Goal: Communication & Community: Answer question/provide support

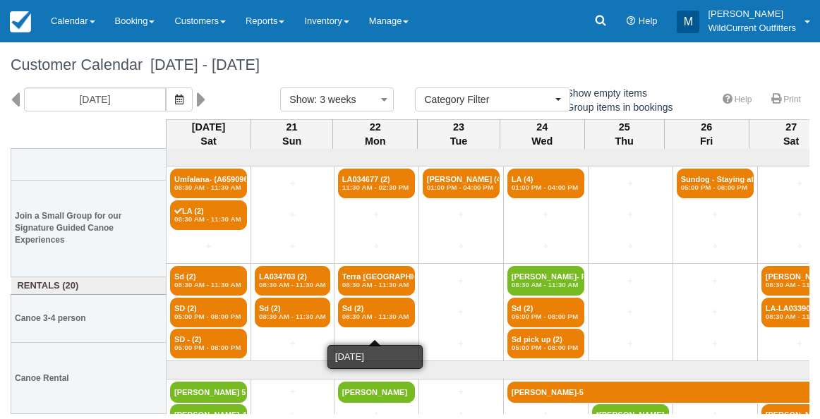
select select
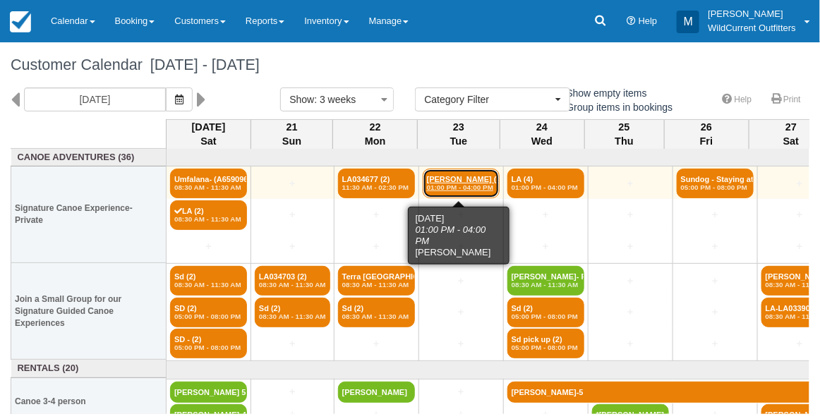
click at [458, 177] on link "Allison Webb (4) 01:00 PM - 04:00 PM" at bounding box center [461, 184] width 77 height 30
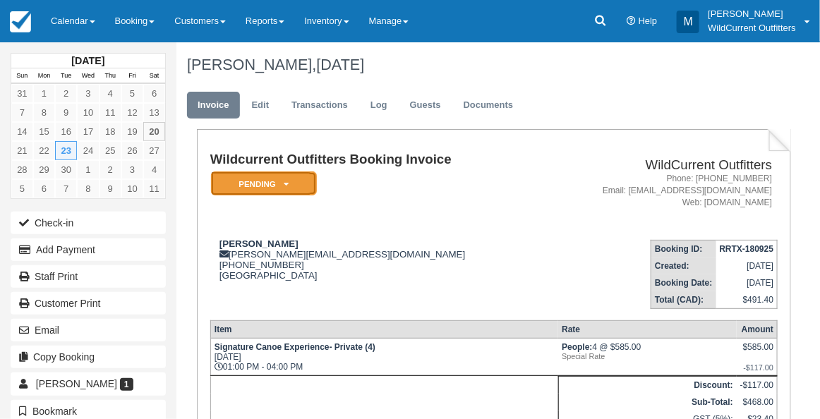
click at [285, 181] on icon at bounding box center [286, 184] width 5 height 8
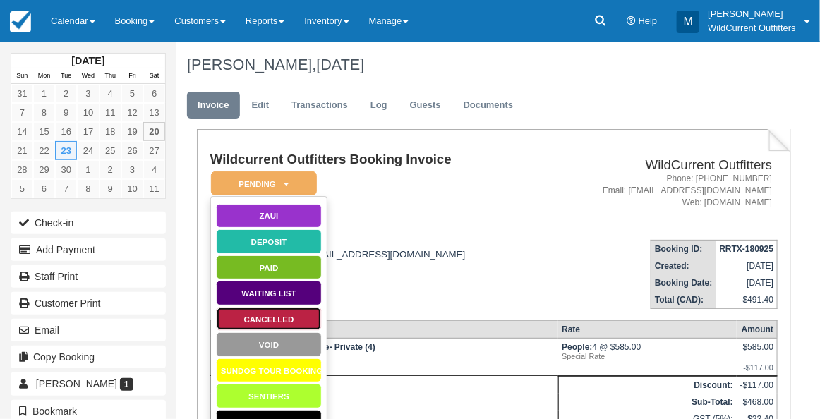
click at [262, 311] on link "Cancelled" at bounding box center [269, 319] width 106 height 25
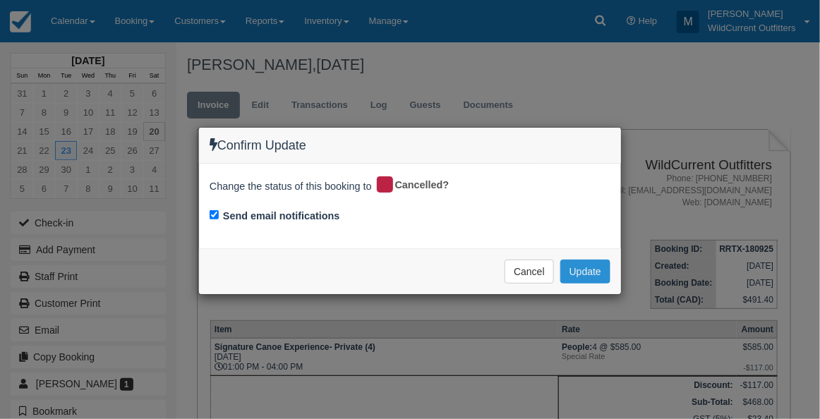
click at [590, 268] on button "Update" at bounding box center [586, 272] width 50 height 24
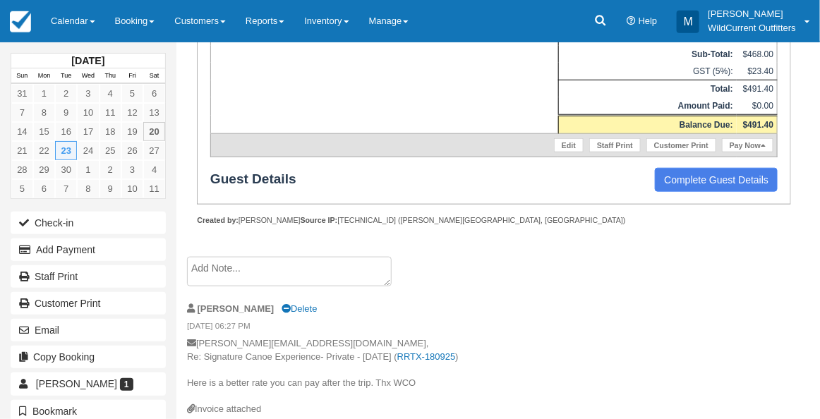
scroll to position [354, 0]
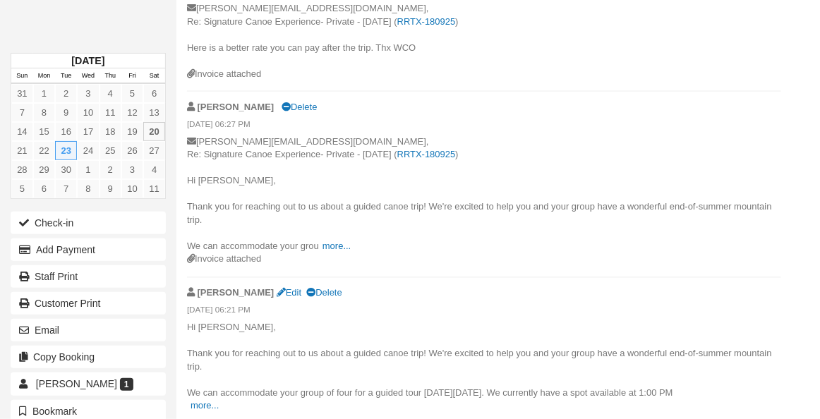
click at [758, 196] on p "allison.webb608@gmail.com, Re: Signature Canoe Experience- Private - Tue Sept 2…" at bounding box center [484, 195] width 595 height 118
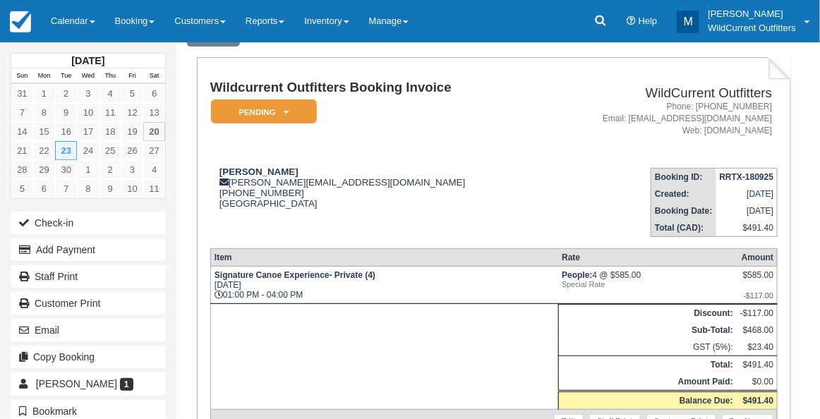
scroll to position [67, 0]
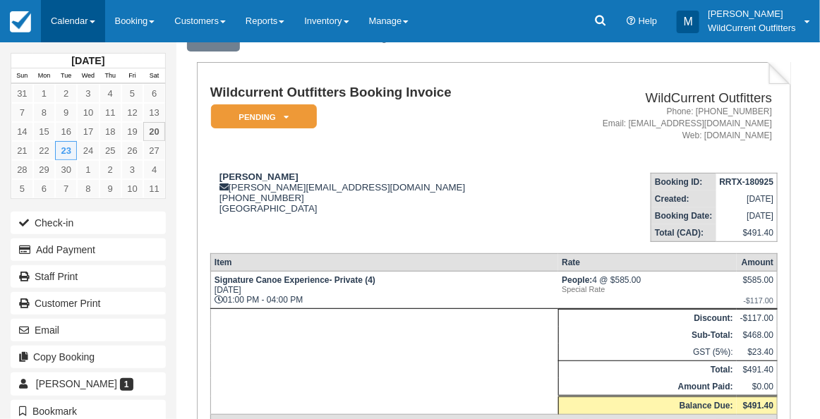
click at [53, 21] on link "Calendar" at bounding box center [73, 21] width 64 height 42
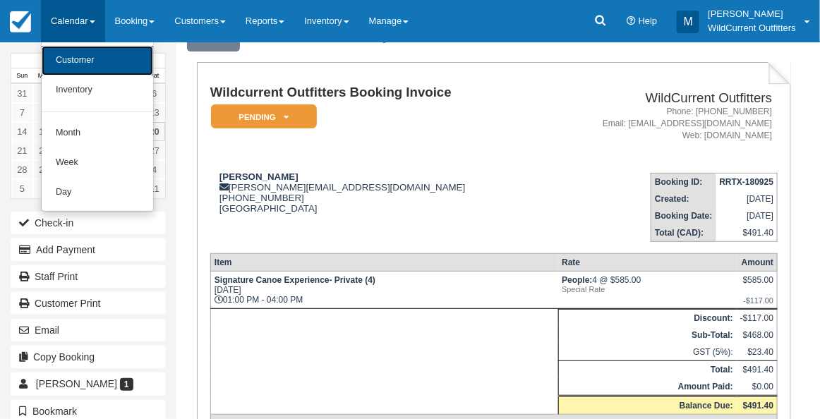
click at [61, 66] on link "Customer" at bounding box center [98, 61] width 112 height 30
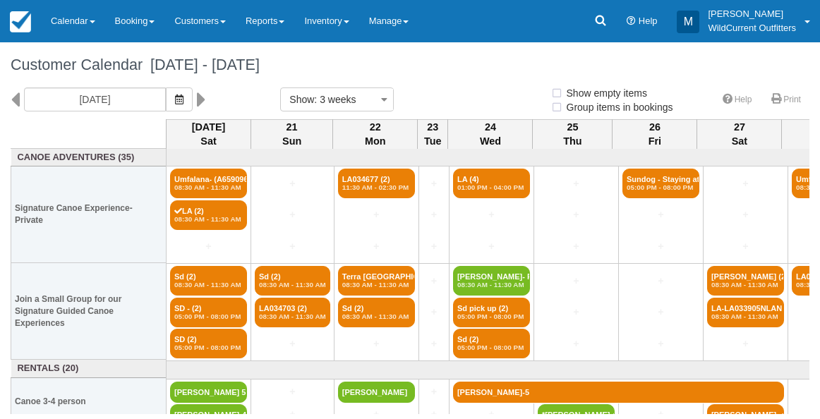
select select
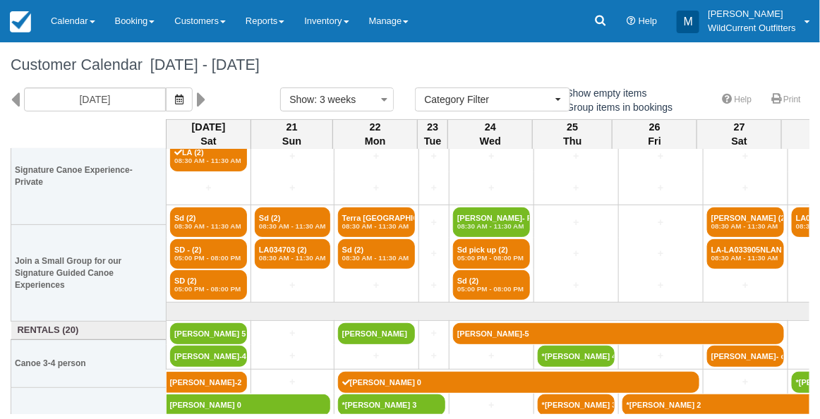
scroll to position [83, 0]
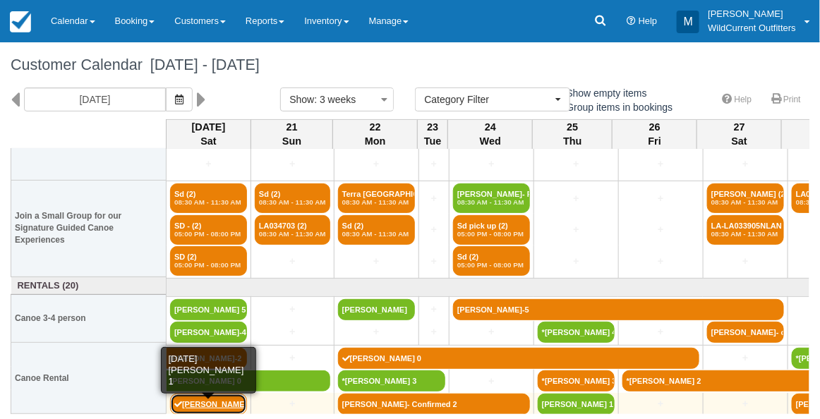
click at [202, 397] on link "Heather Ambrose 1" at bounding box center [208, 404] width 77 height 21
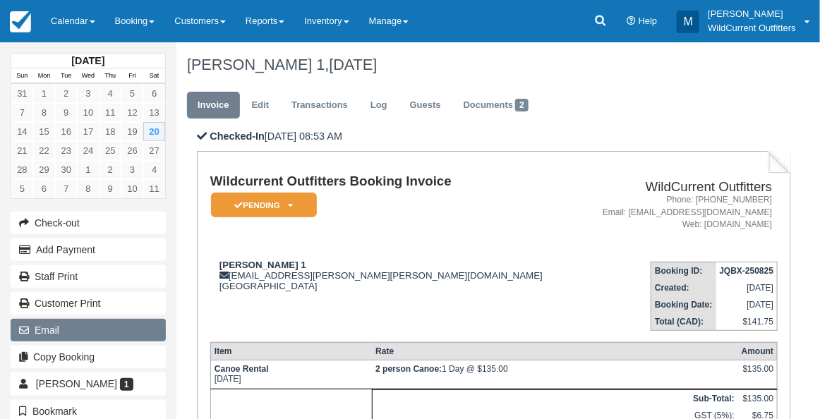
click at [61, 321] on button "Email" at bounding box center [88, 330] width 155 height 23
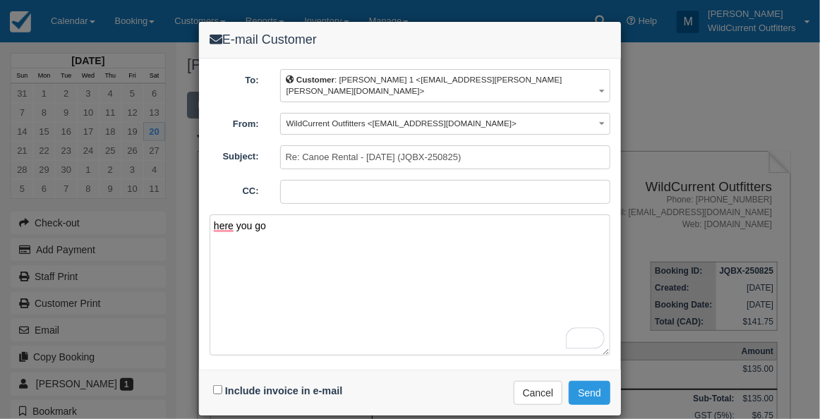
type textarea "here you go"
click at [216, 386] on input "Include invoice in e-mail" at bounding box center [217, 390] width 9 height 9
checkbox input "true"
click at [593, 395] on div "Include invoice in e-mail Delivering e-mail ... Cancel Send" at bounding box center [410, 393] width 422 height 46
click at [588, 381] on button "Send" at bounding box center [590, 393] width 42 height 24
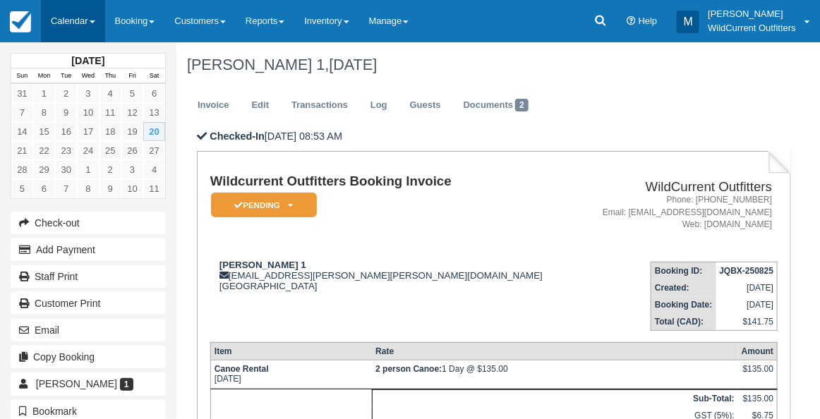
click at [68, 25] on link "Calendar" at bounding box center [73, 21] width 64 height 42
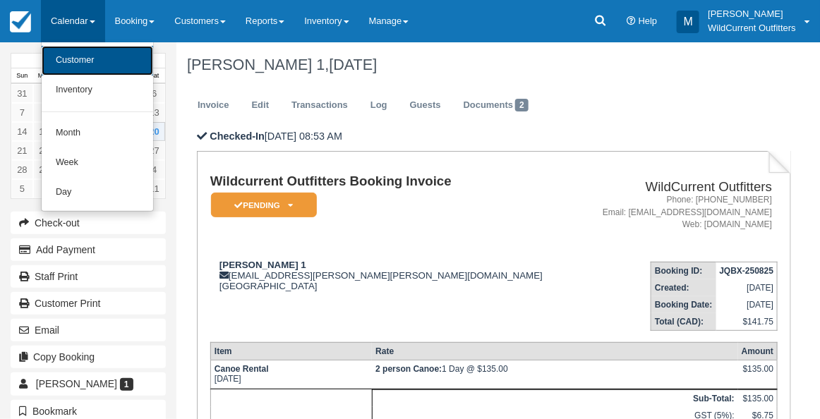
click at [74, 52] on link "Customer" at bounding box center [98, 61] width 112 height 30
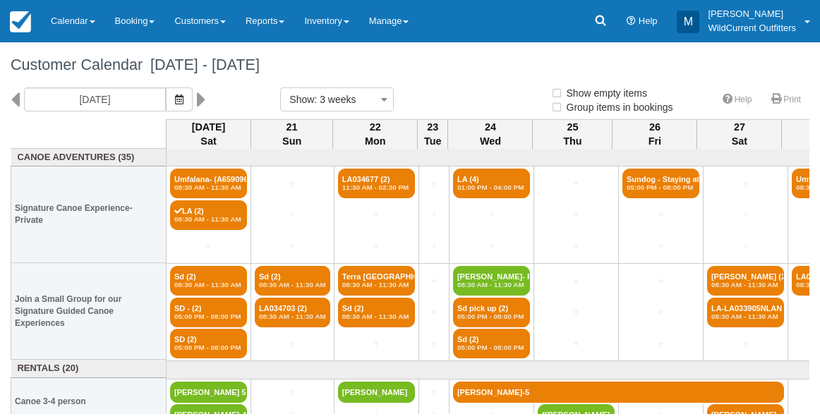
select select
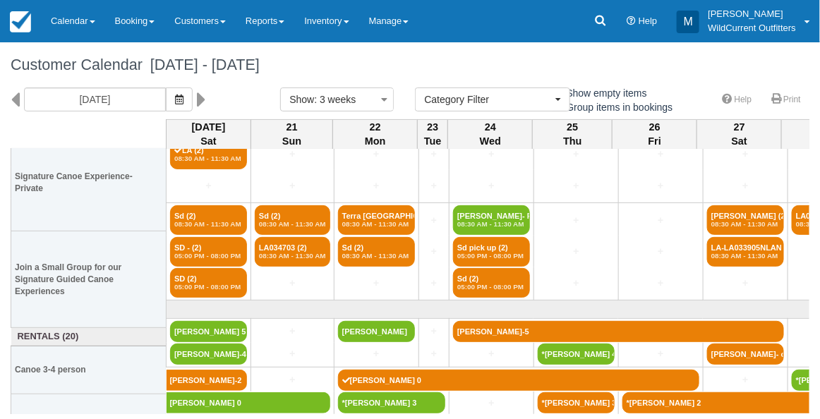
scroll to position [83, 0]
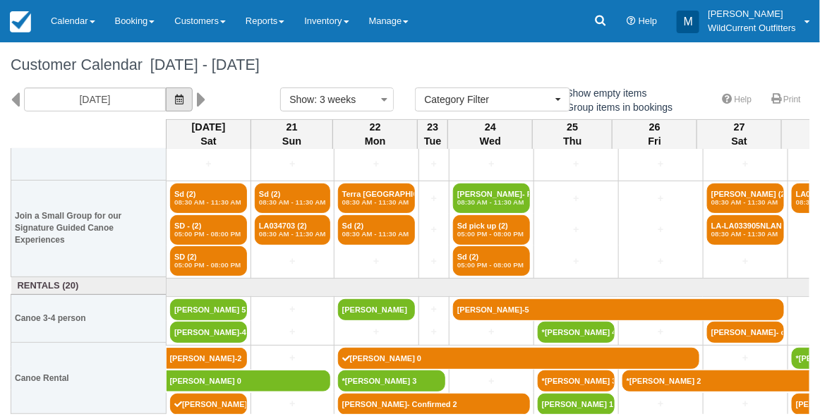
click at [192, 90] on button "button" at bounding box center [179, 100] width 27 height 24
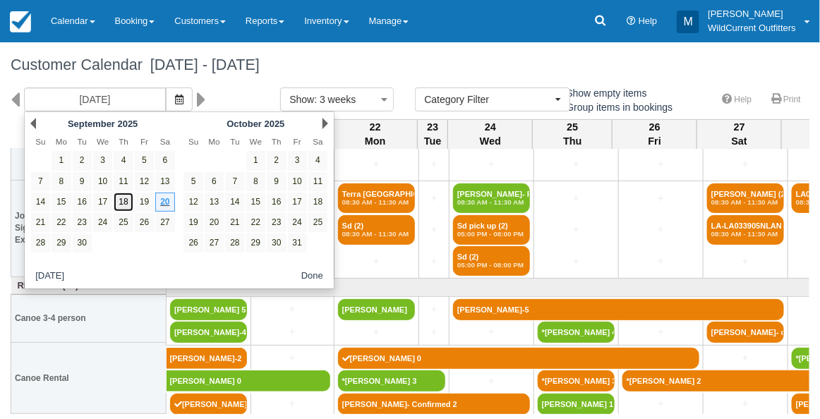
click at [129, 196] on link "18" at bounding box center [123, 202] width 19 height 19
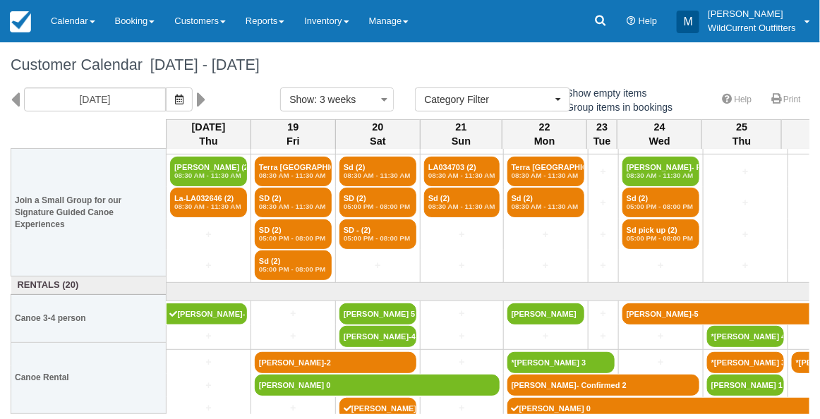
scroll to position [114, 0]
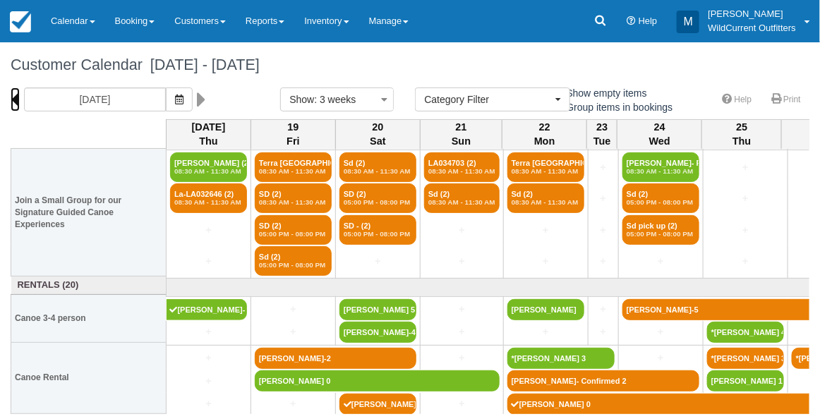
click at [18, 109] on icon at bounding box center [15, 100] width 9 height 24
type input "08/28/25"
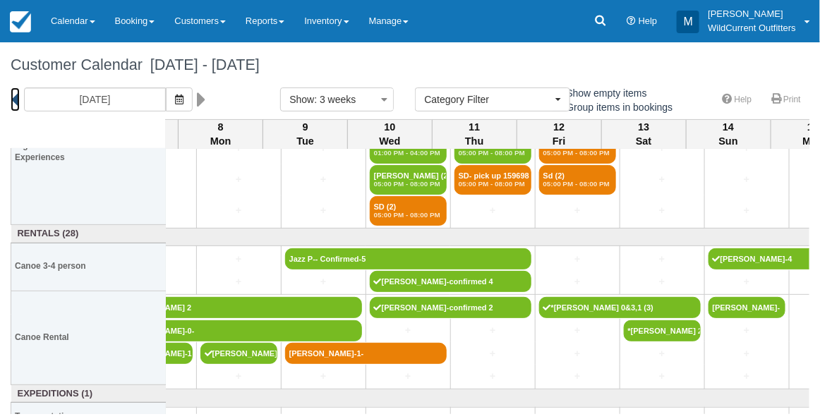
scroll to position [198, 890]
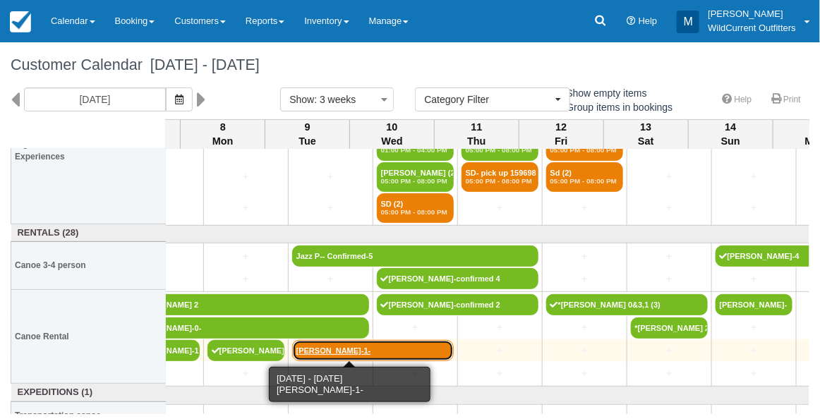
click at [297, 342] on link "Jun Li-1-" at bounding box center [373, 350] width 162 height 21
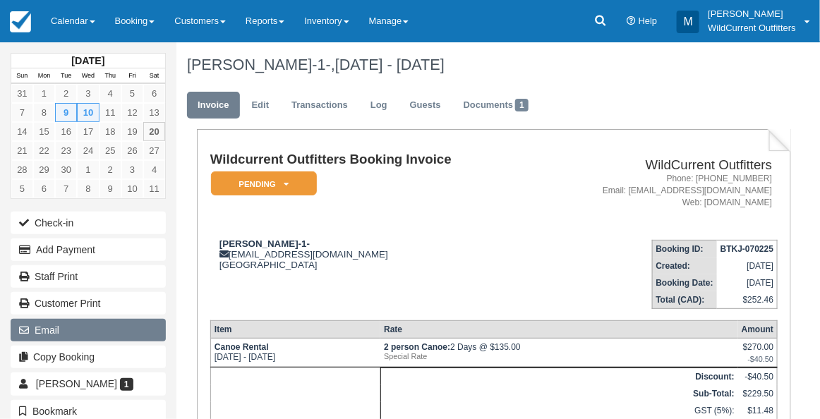
click at [89, 333] on button "Email" at bounding box center [88, 330] width 155 height 23
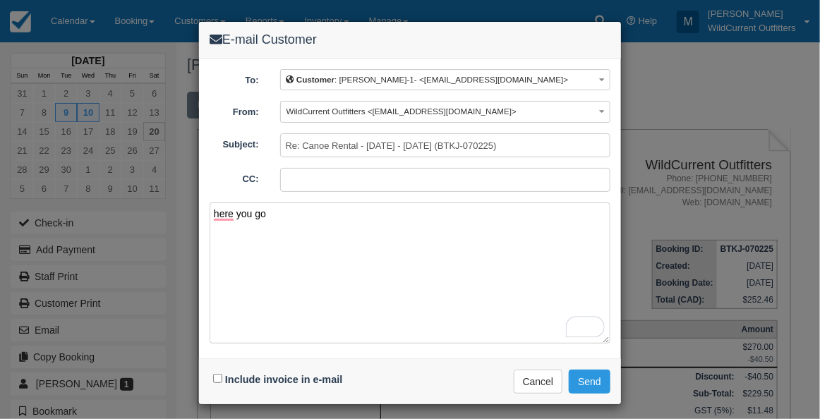
type textarea "here you go"
click at [215, 377] on input "Include invoice in e-mail" at bounding box center [217, 378] width 9 height 9
checkbox input "true"
click at [587, 370] on button "Send" at bounding box center [590, 382] width 42 height 24
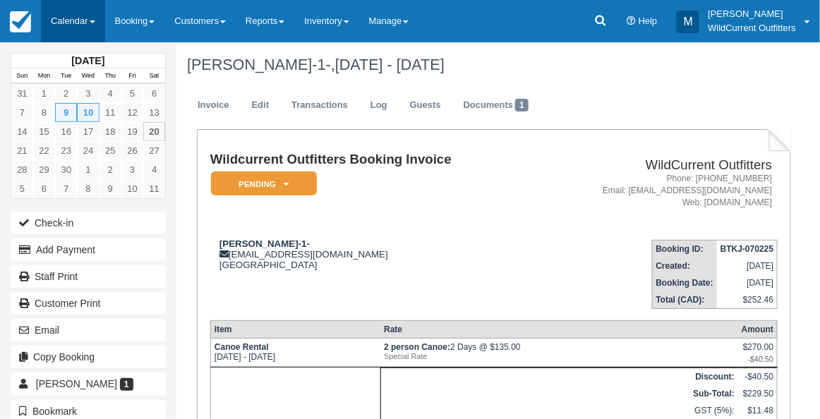
click at [85, 29] on link "Calendar" at bounding box center [73, 21] width 64 height 42
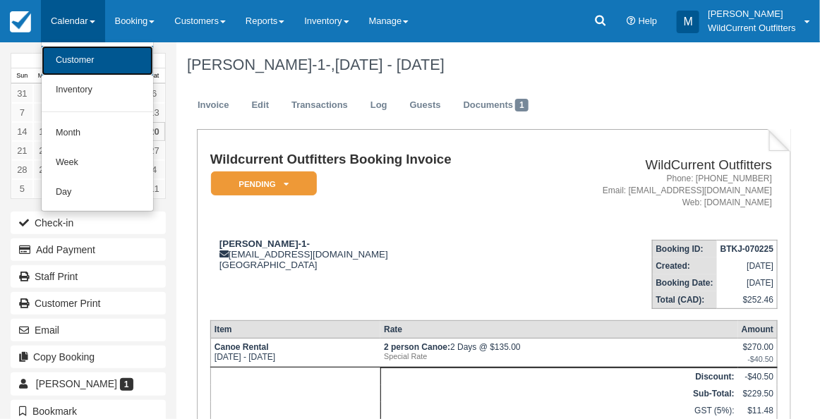
click at [100, 68] on link "Customer" at bounding box center [98, 61] width 112 height 30
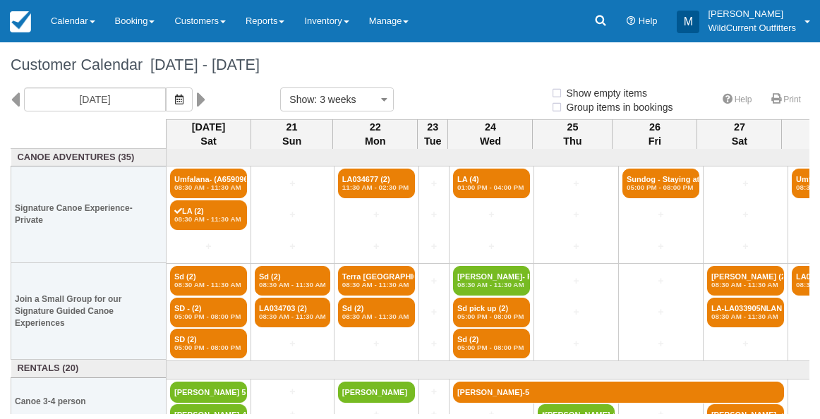
select select
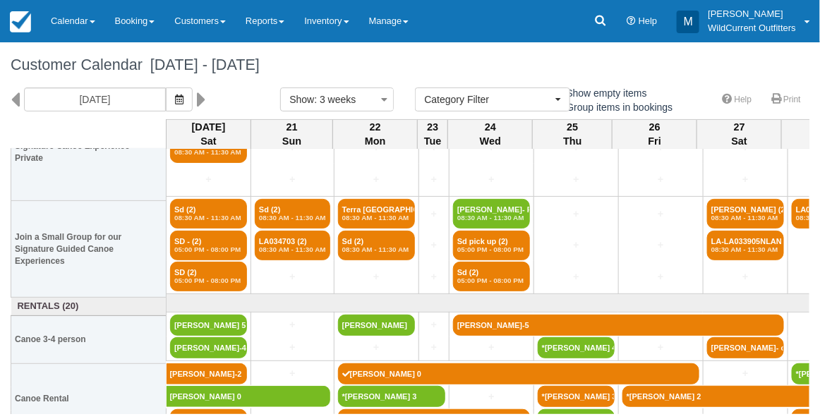
scroll to position [83, 0]
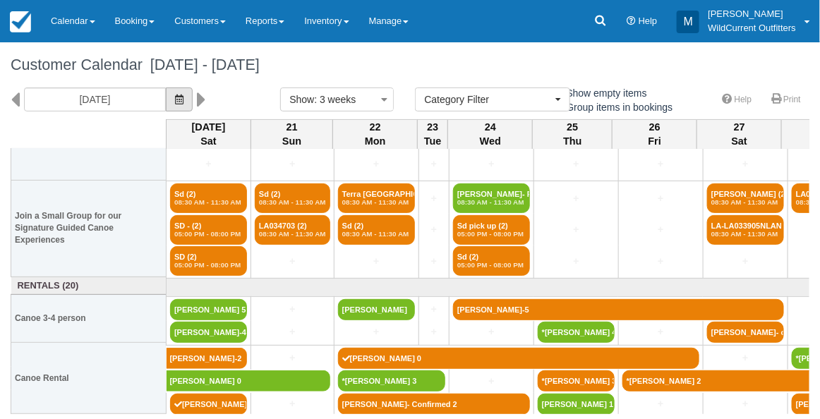
click at [193, 98] on button "button" at bounding box center [179, 100] width 27 height 24
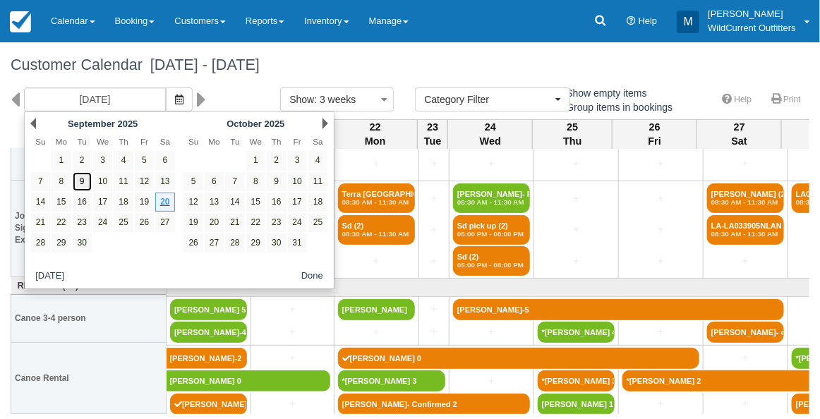
click at [83, 181] on link "9" at bounding box center [82, 181] width 19 height 19
type input "09/09/25"
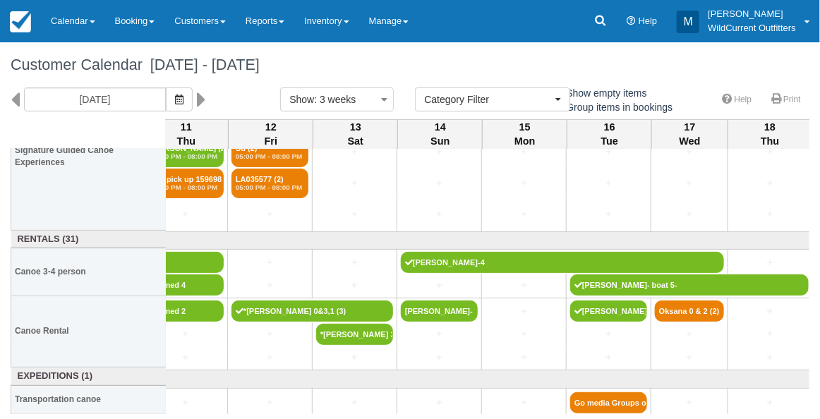
scroll to position [191, 195]
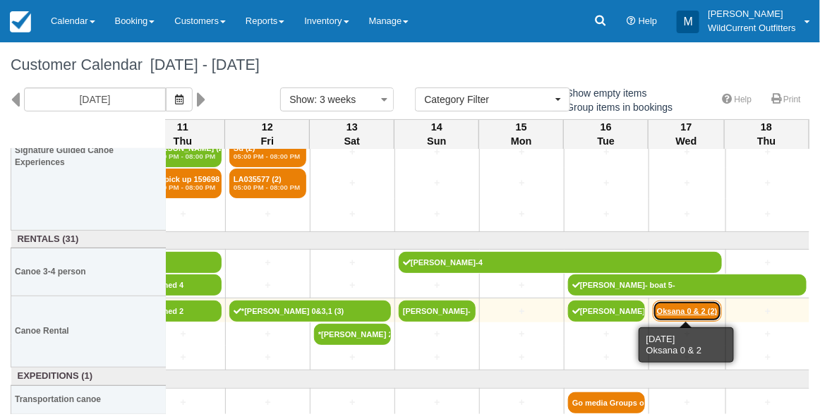
click at [676, 304] on link "Oksana 0 & 2 (2)" at bounding box center [687, 311] width 69 height 21
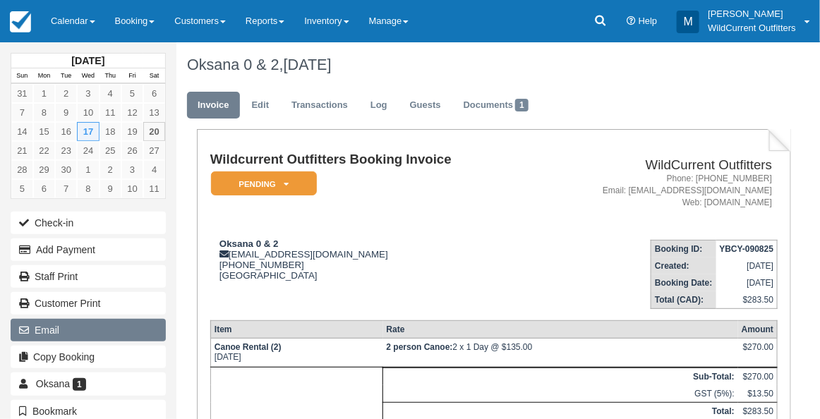
click at [52, 319] on button "Email" at bounding box center [88, 330] width 155 height 23
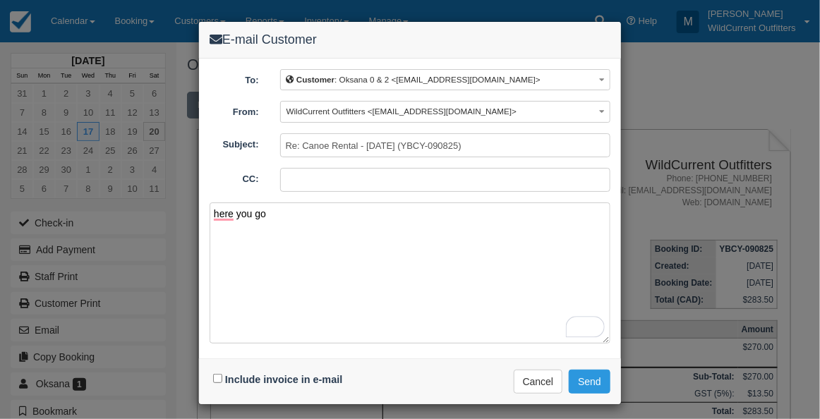
type textarea "here you go"
click at [217, 375] on input "Include invoice in e-mail" at bounding box center [217, 378] width 9 height 9
checkbox input "true"
click at [590, 376] on button "Send" at bounding box center [590, 382] width 42 height 24
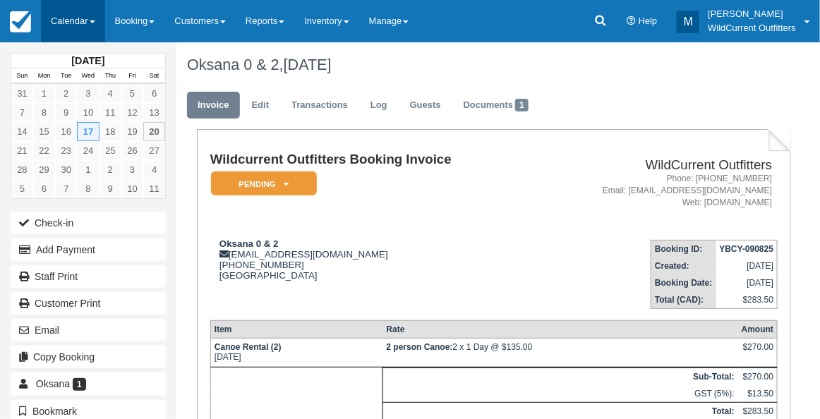
click at [67, 14] on link "Calendar" at bounding box center [73, 21] width 64 height 42
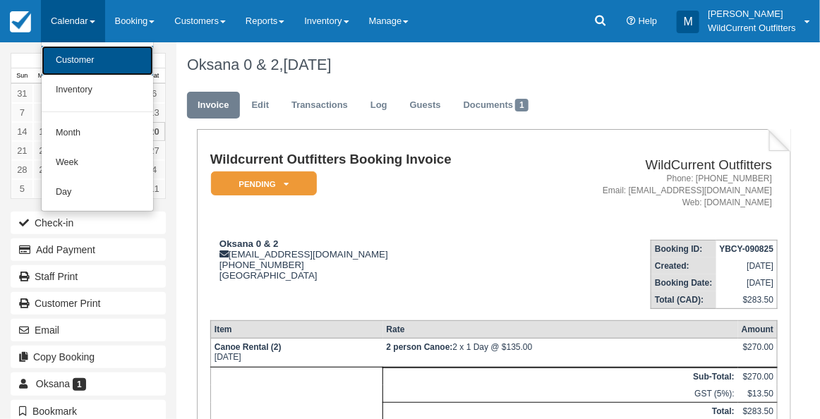
click at [82, 46] on link "Customer" at bounding box center [98, 61] width 112 height 30
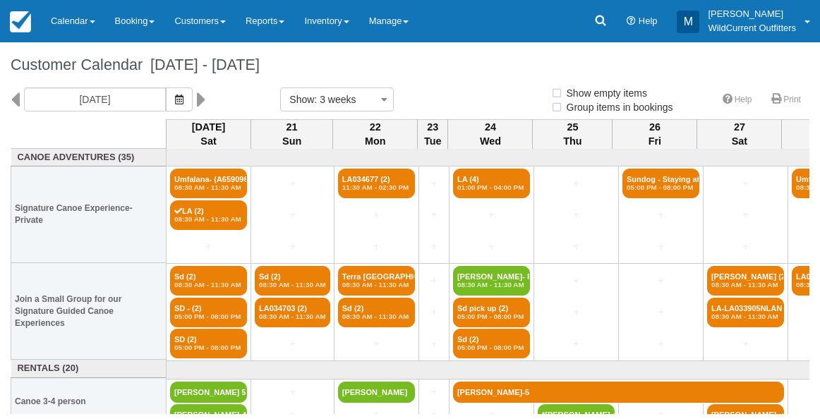
select select
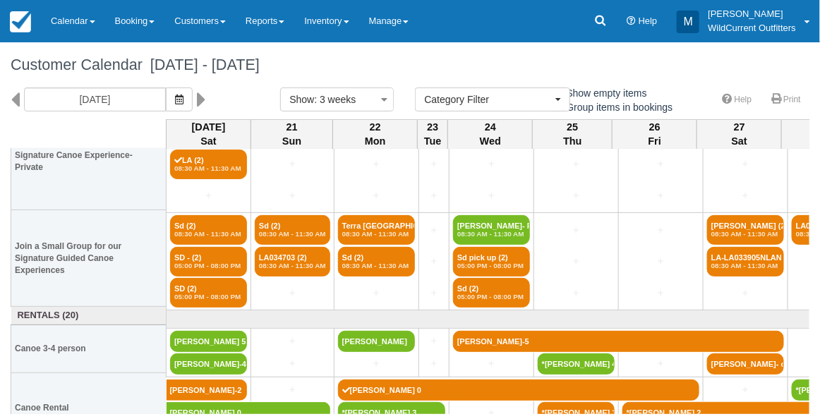
scroll to position [53, 0]
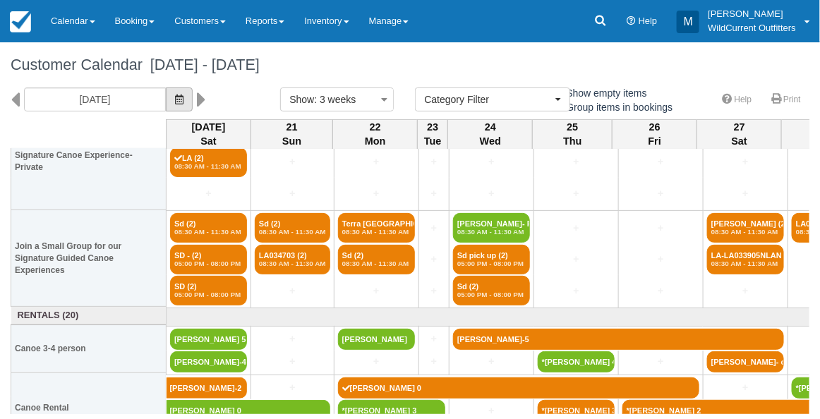
click at [184, 100] on icon "button" at bounding box center [179, 100] width 8 height 10
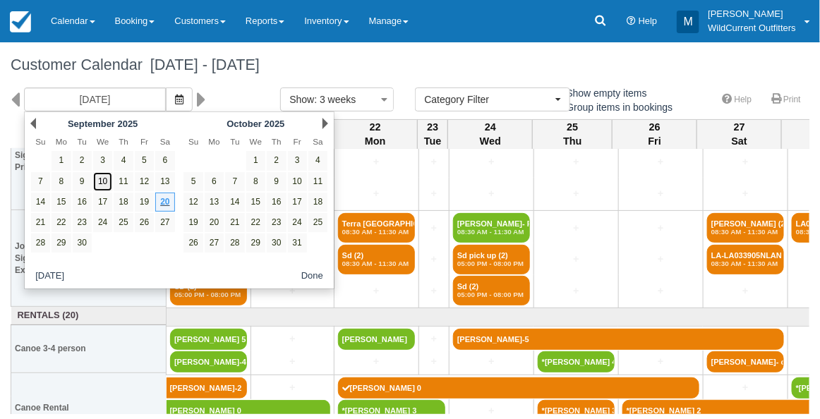
click at [106, 178] on link "10" at bounding box center [102, 181] width 19 height 19
type input "09/10/25"
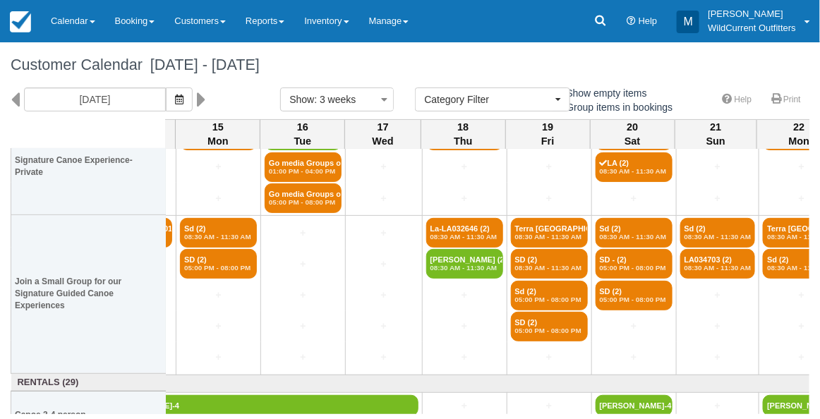
scroll to position [0, 414]
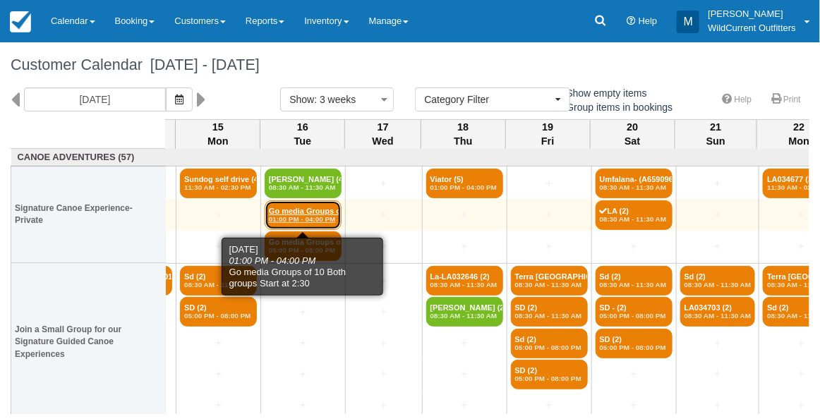
click at [308, 222] on em "01:00 PM - 04:00 PM" at bounding box center [303, 219] width 68 height 8
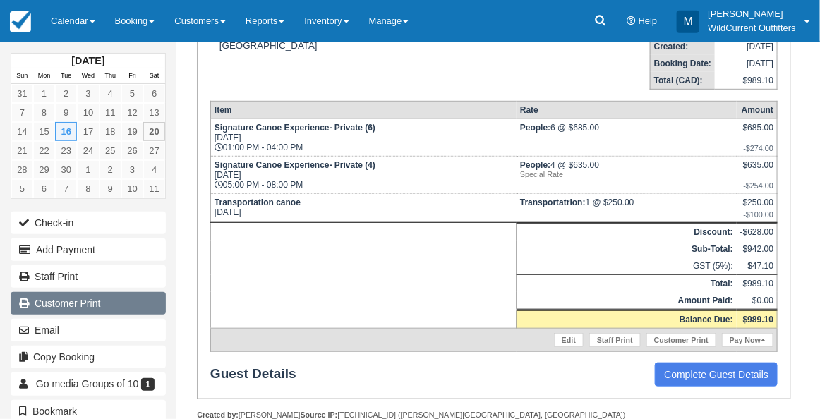
scroll to position [225, 0]
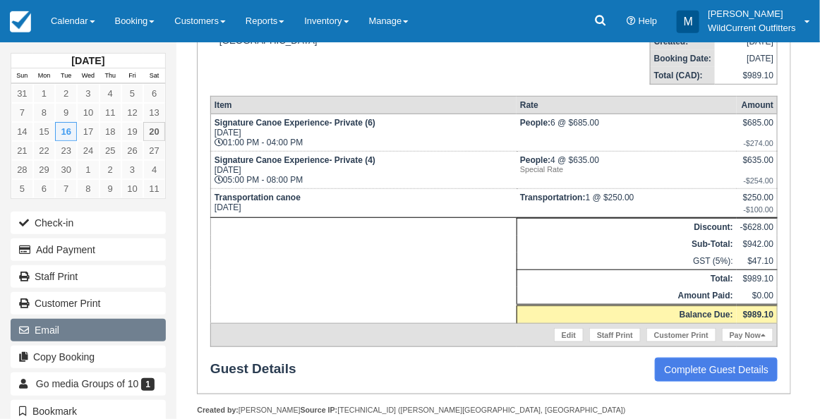
click at [97, 326] on button "Email" at bounding box center [88, 330] width 155 height 23
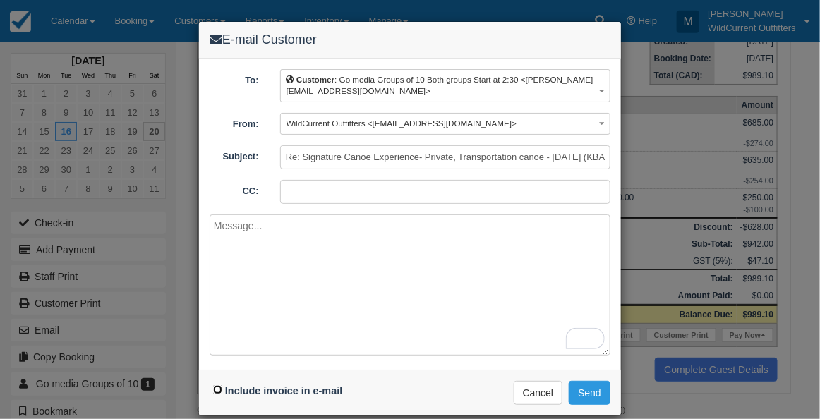
click at [221, 386] on input "Include invoice in e-mail" at bounding box center [217, 390] width 9 height 9
checkbox input "true"
click at [582, 382] on button "Send" at bounding box center [590, 393] width 42 height 24
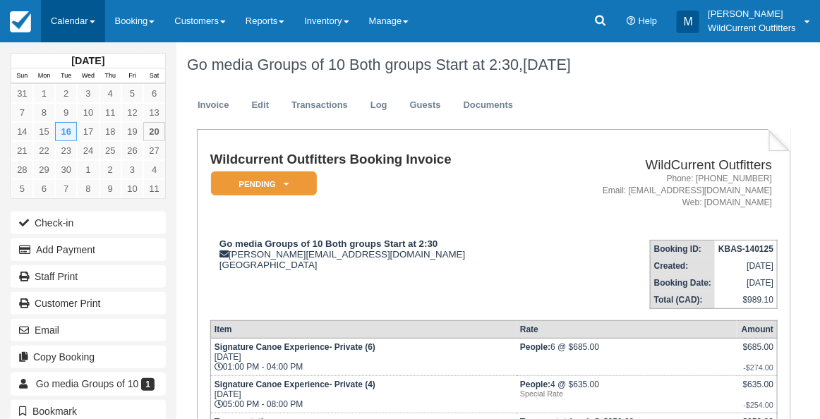
click at [53, 19] on link "Calendar" at bounding box center [73, 21] width 64 height 42
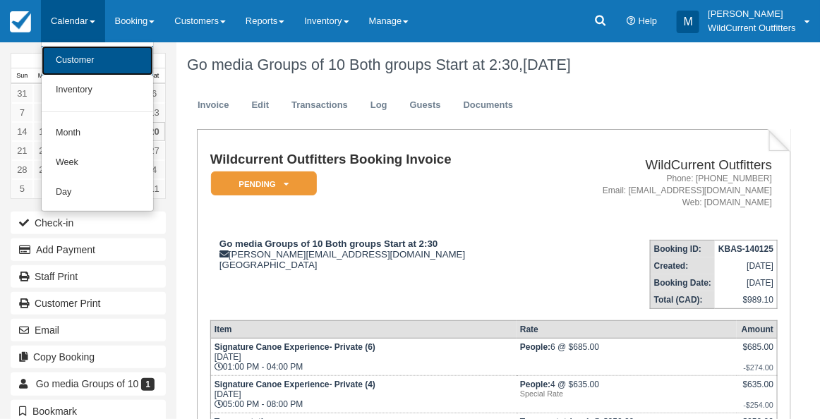
click at [85, 68] on link "Customer" at bounding box center [98, 61] width 112 height 30
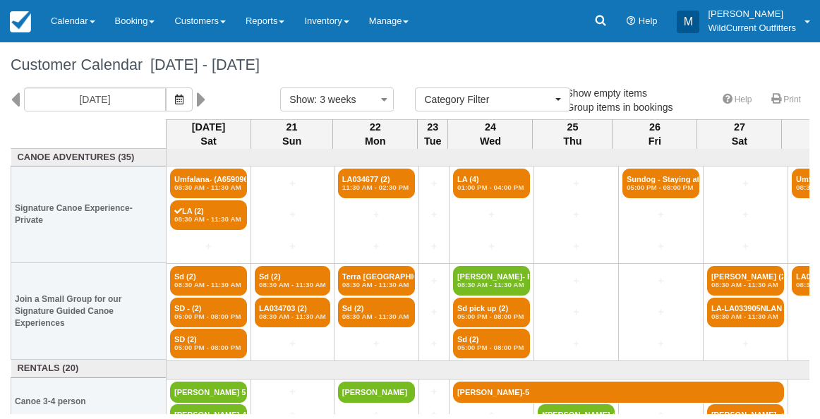
select select
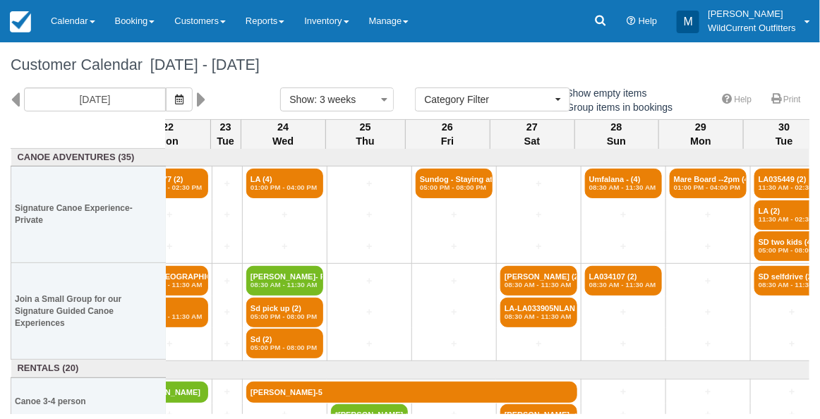
scroll to position [0, 208]
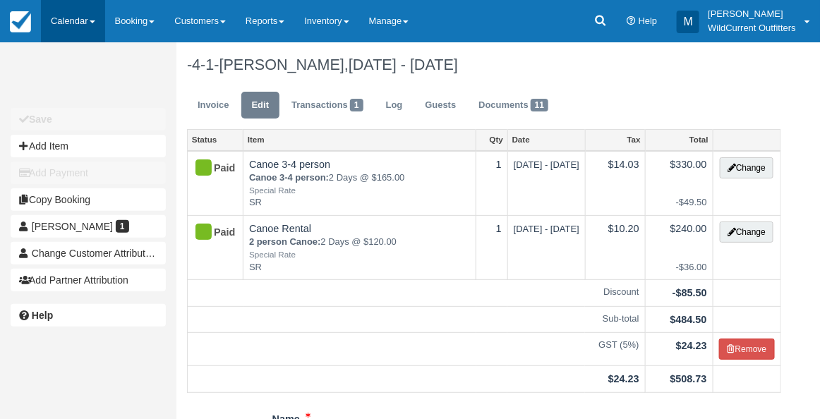
click at [81, 26] on link "Calendar" at bounding box center [73, 21] width 64 height 42
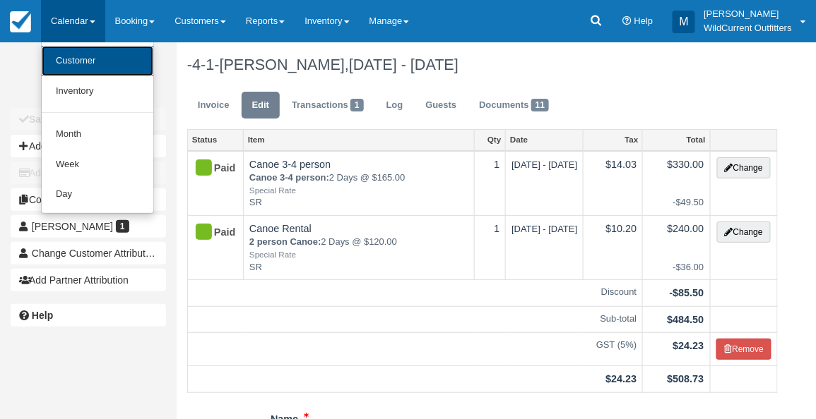
click at [83, 52] on link "Customer" at bounding box center [98, 61] width 112 height 30
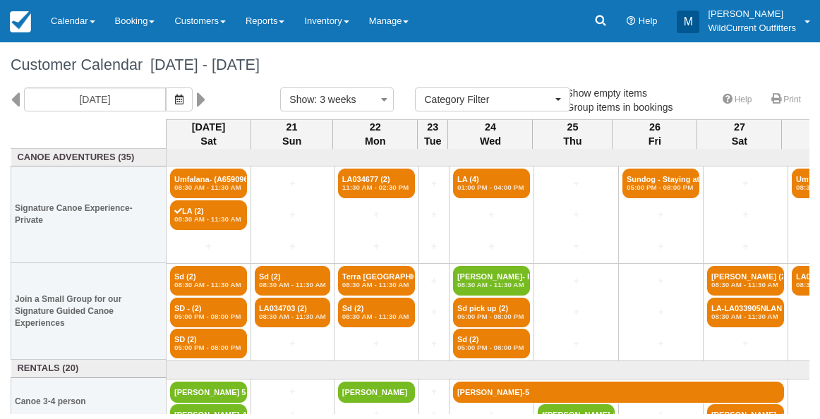
select select
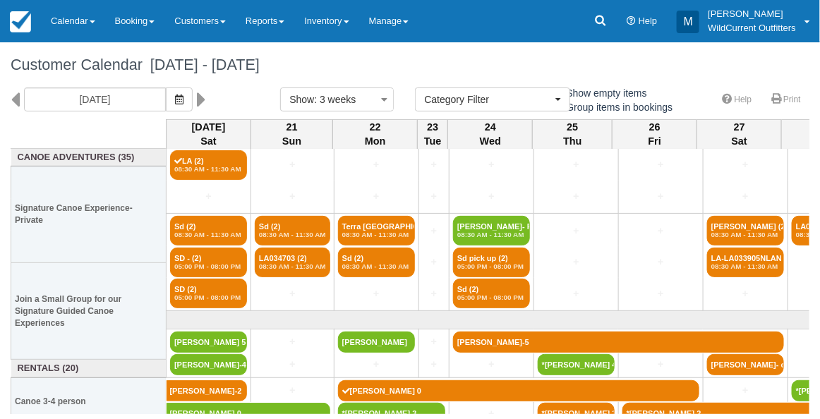
scroll to position [83, 0]
